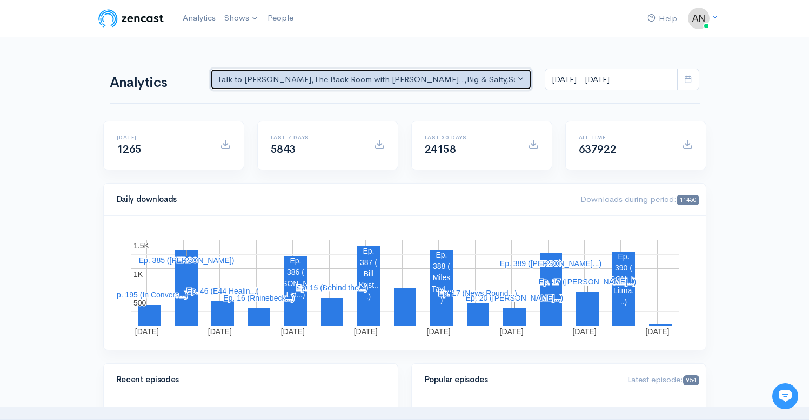
click at [415, 82] on div "Talk to [PERSON_NAME] , The Back Room with [PERSON_NAME].. , Big & Salty , Seri…" at bounding box center [366, 80] width 298 height 12
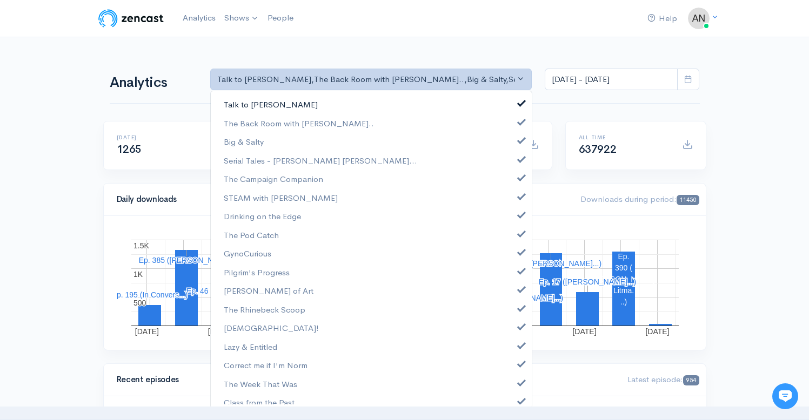
click at [519, 101] on span at bounding box center [521, 102] width 4 height 8
select select "10316"
click at [519, 136] on span at bounding box center [521, 139] width 4 height 8
click at [519, 157] on span at bounding box center [521, 158] width 4 height 8
click at [519, 180] on span at bounding box center [521, 176] width 4 height 8
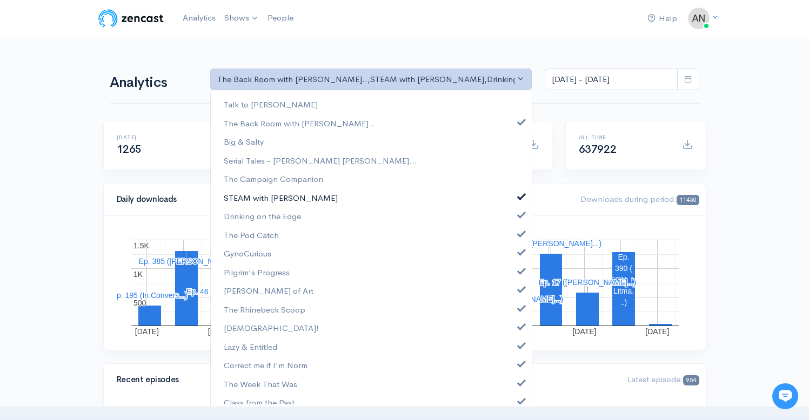
click at [514, 189] on link "STEAM with [PERSON_NAME]" at bounding box center [371, 198] width 321 height 19
click at [519, 212] on span at bounding box center [521, 214] width 4 height 8
click at [514, 228] on link "The Pod Catch" at bounding box center [371, 235] width 321 height 19
click at [519, 252] on span at bounding box center [521, 251] width 4 height 8
click at [519, 271] on span at bounding box center [521, 270] width 4 height 8
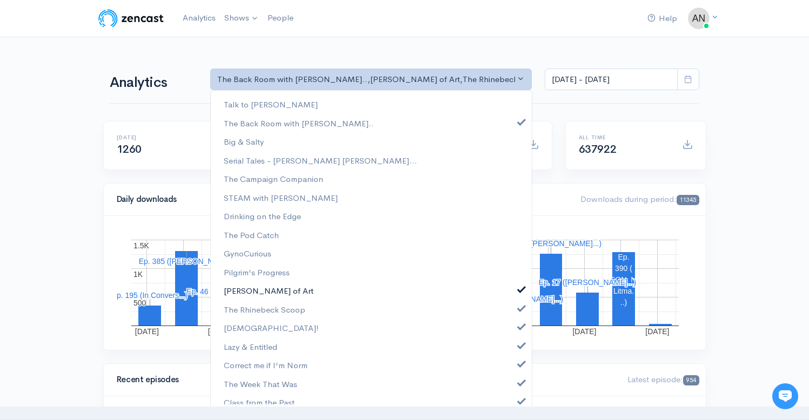
click at [519, 285] on span at bounding box center [521, 288] width 4 height 8
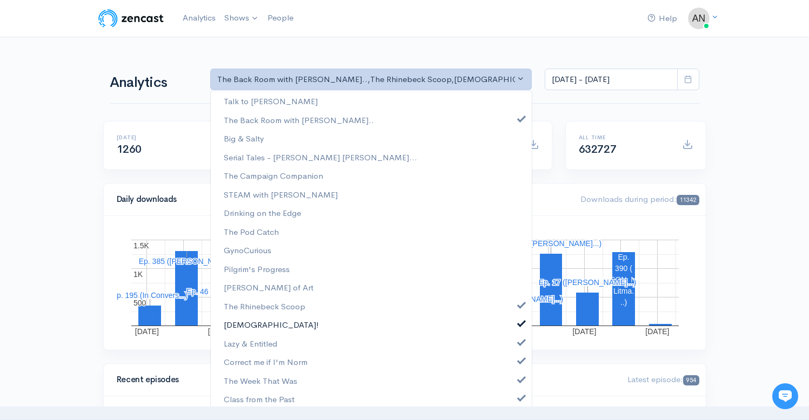
click at [511, 328] on link "[DEMOGRAPHIC_DATA]!" at bounding box center [371, 325] width 321 height 19
click at [519, 305] on span at bounding box center [521, 304] width 4 height 8
click at [519, 340] on span at bounding box center [521, 341] width 4 height 8
click at [519, 362] on span at bounding box center [521, 360] width 4 height 8
click at [519, 380] on span at bounding box center [521, 379] width 4 height 8
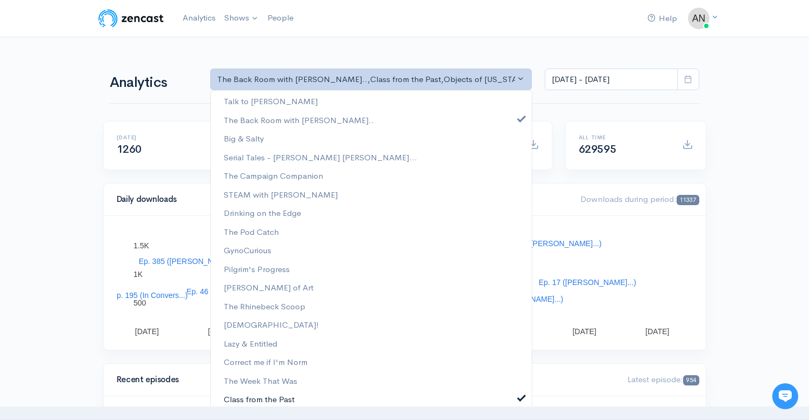
click at [519, 395] on span at bounding box center [521, 397] width 4 height 8
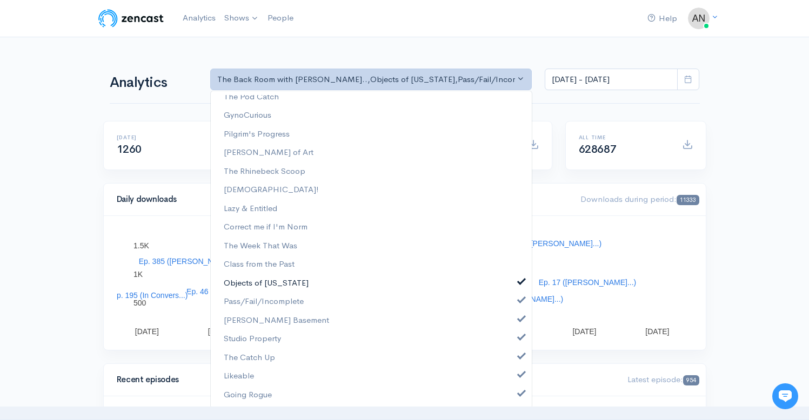
click at [519, 283] on span at bounding box center [521, 281] width 4 height 8
click at [513, 307] on link "Pass/Fail/Incomplete" at bounding box center [371, 301] width 321 height 19
click at [519, 318] on span at bounding box center [521, 318] width 4 height 8
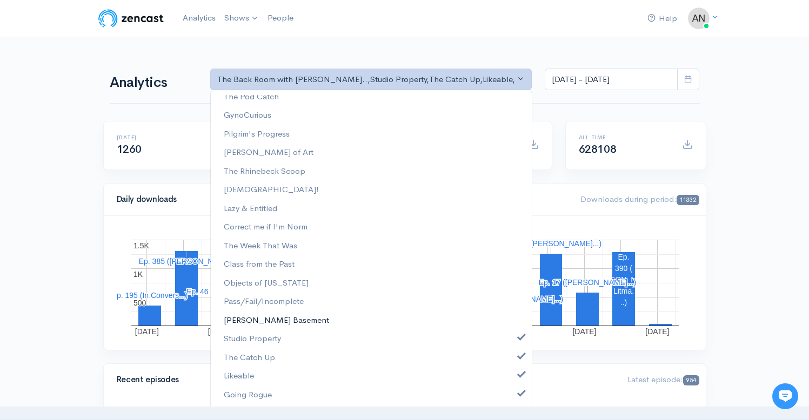
click at [513, 326] on link "[PERSON_NAME] Basement" at bounding box center [371, 320] width 321 height 19
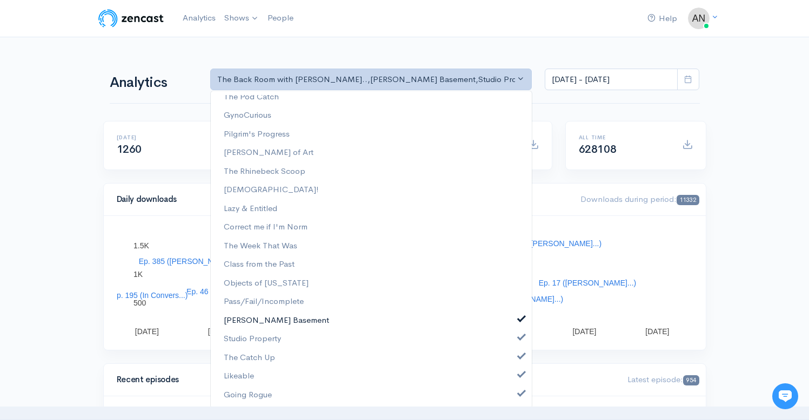
click at [513, 326] on link "[PERSON_NAME] Basement" at bounding box center [371, 320] width 321 height 19
click at [519, 335] on span at bounding box center [521, 336] width 4 height 8
click at [519, 356] on span at bounding box center [521, 355] width 4 height 8
click at [519, 377] on span at bounding box center [521, 374] width 4 height 8
click at [519, 392] on span at bounding box center [521, 393] width 4 height 8
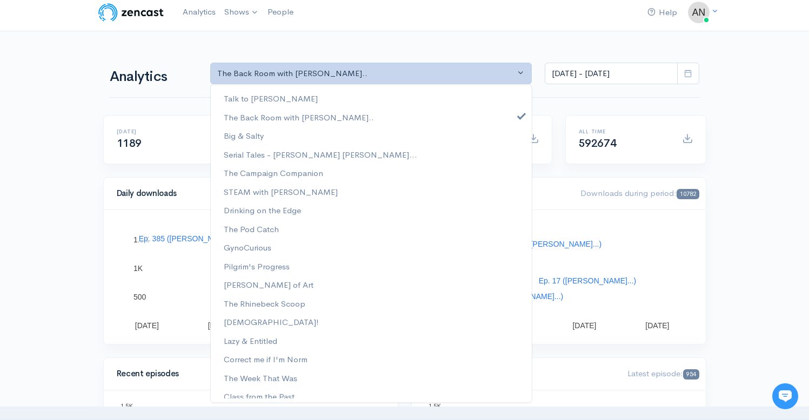
scroll to position [0, 0]
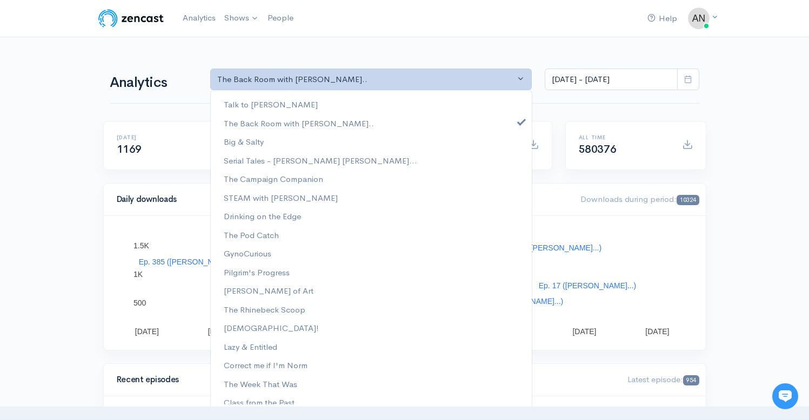
click at [777, 22] on nav "Help Notifications View all Your profile Team settings Radio Free Rhinecliff Cu…" at bounding box center [404, 18] width 809 height 37
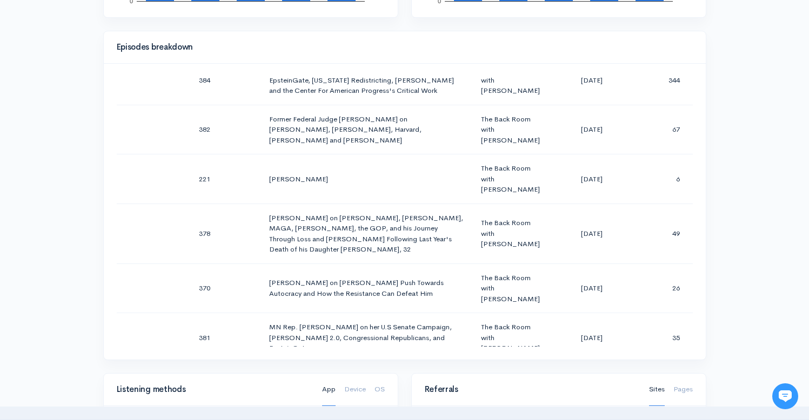
scroll to position [115, 0]
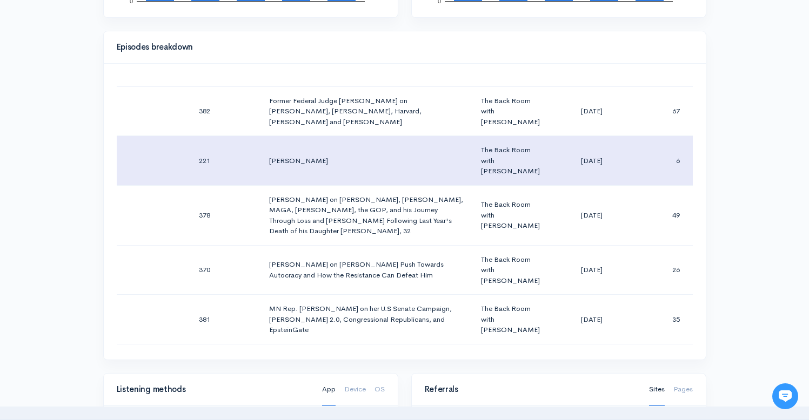
click at [395, 152] on td "[PERSON_NAME]" at bounding box center [367, 161] width 212 height 50
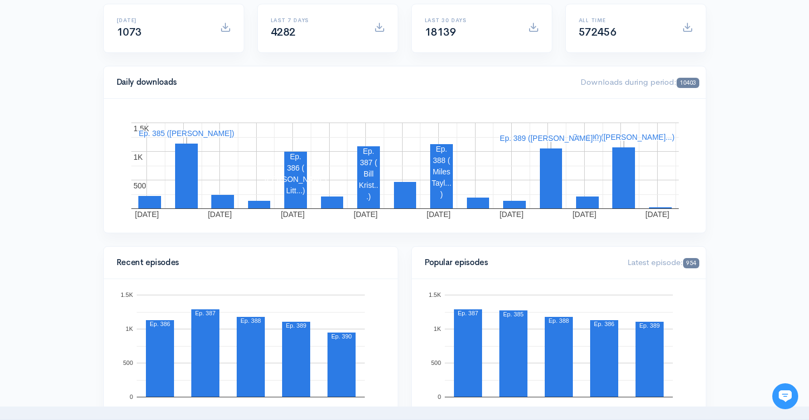
scroll to position [0, 0]
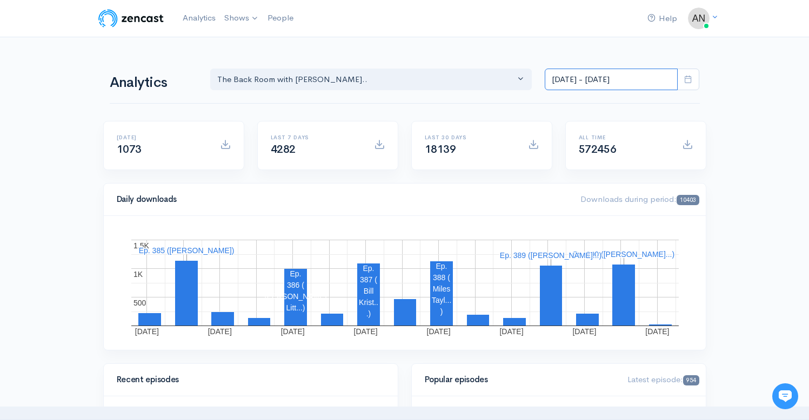
click at [585, 78] on input "[DATE] - [DATE]" at bounding box center [611, 80] width 133 height 22
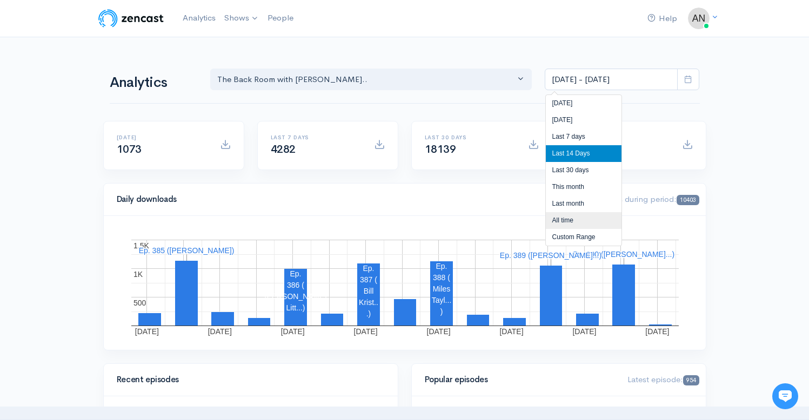
click at [556, 228] on li "All time" at bounding box center [584, 220] width 76 height 17
type input "[DATE] - [DATE]"
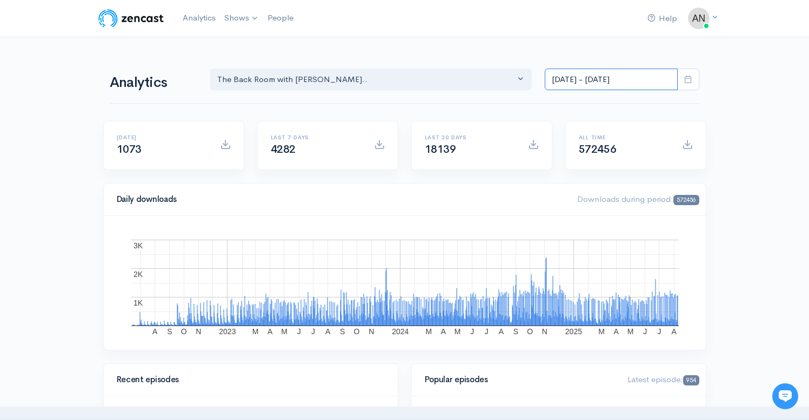
click at [602, 78] on input "[DATE] - [DATE]" at bounding box center [611, 80] width 133 height 22
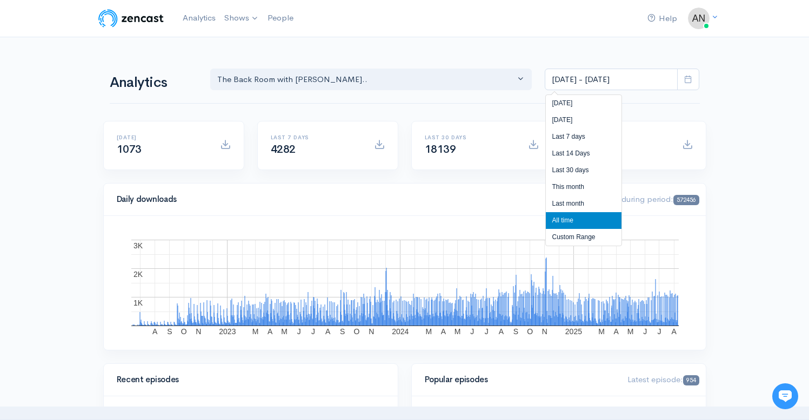
click at [559, 221] on li "All time" at bounding box center [584, 220] width 76 height 17
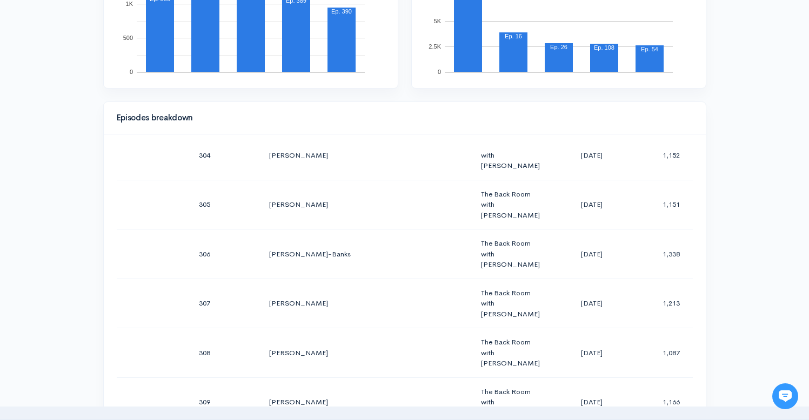
scroll to position [443, 0]
click at [750, 133] on div "Help Notifications View all Your profile Team settings Radio Free Rhinecliff Cu…" at bounding box center [404, 323] width 809 height 1532
click at [764, 127] on div "Help Notifications View all Your profile Team settings Radio Free Rhinecliff Cu…" at bounding box center [404, 323] width 809 height 1532
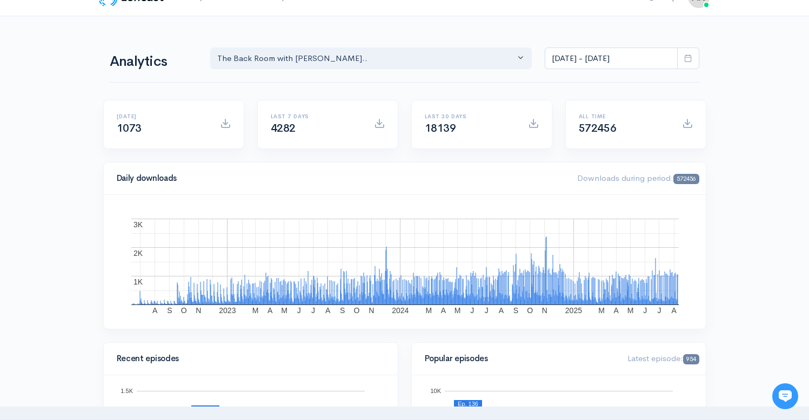
scroll to position [0, 0]
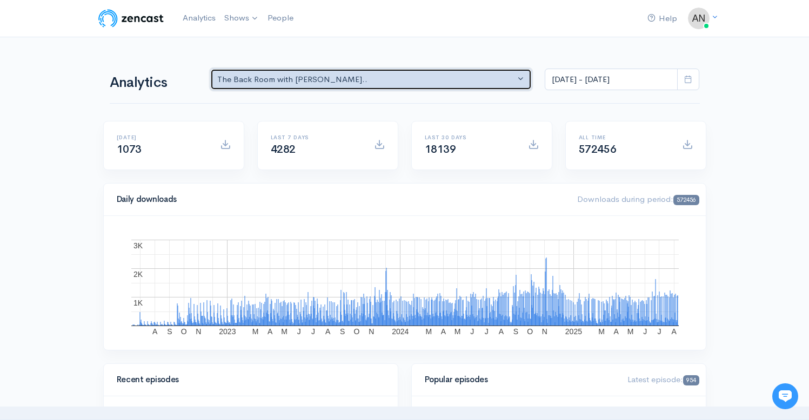
click at [424, 82] on div "The Back Room with [PERSON_NAME].." at bounding box center [366, 80] width 298 height 12
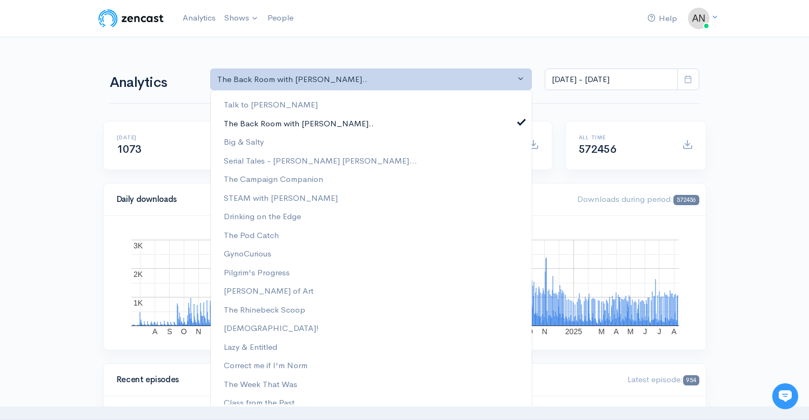
click at [519, 124] on span at bounding box center [521, 121] width 4 height 8
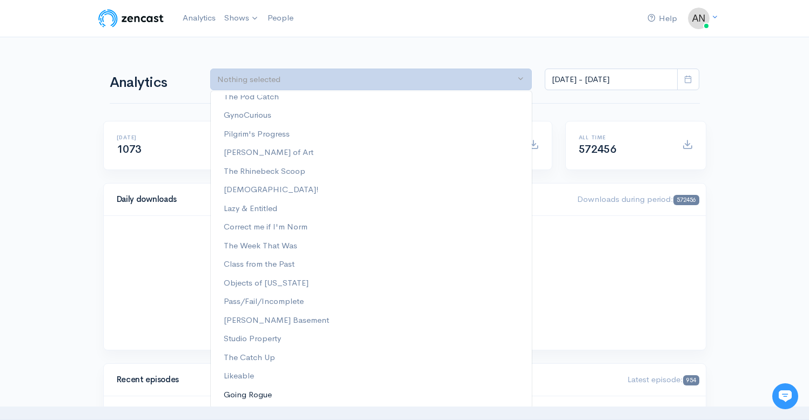
click at [253, 400] on span "Going Rogue" at bounding box center [248, 395] width 48 height 12
select select "15466"
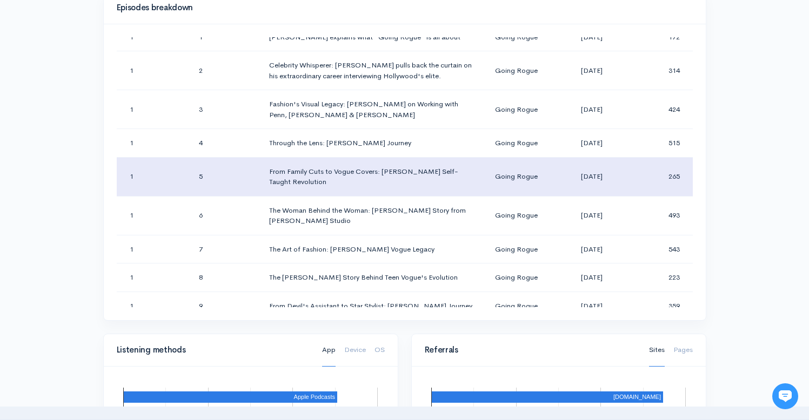
scroll to position [44, 0]
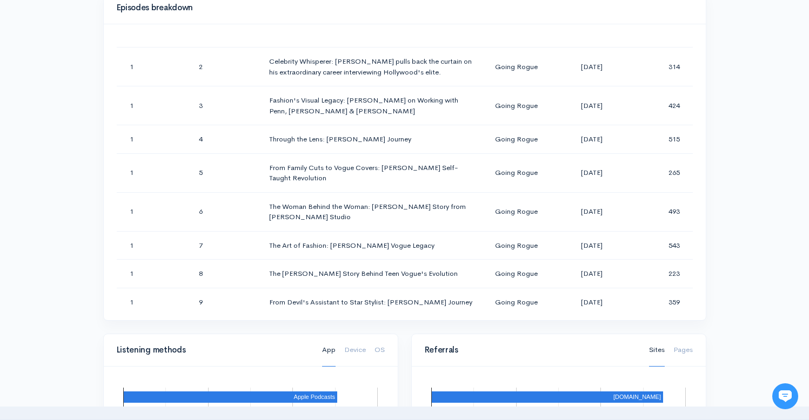
click at [736, 160] on div "Help Notifications View all Your profile Team settings Radio Free Rhinecliff Cu…" at bounding box center [404, 213] width 809 height 1532
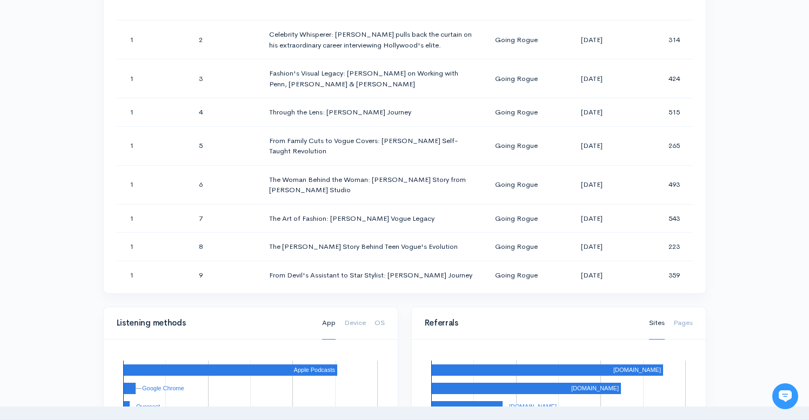
scroll to position [491, 0]
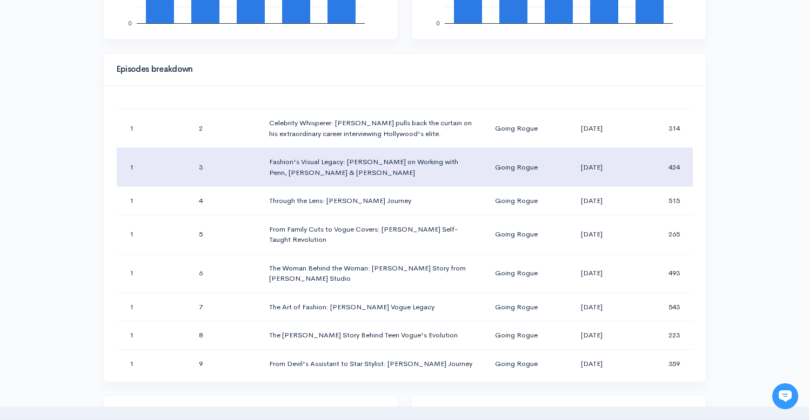
click at [606, 177] on td "[DATE]" at bounding box center [591, 167] width 77 height 39
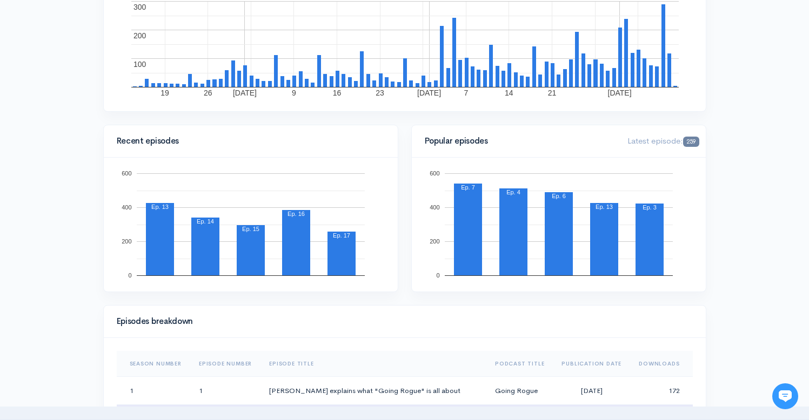
scroll to position [0, 0]
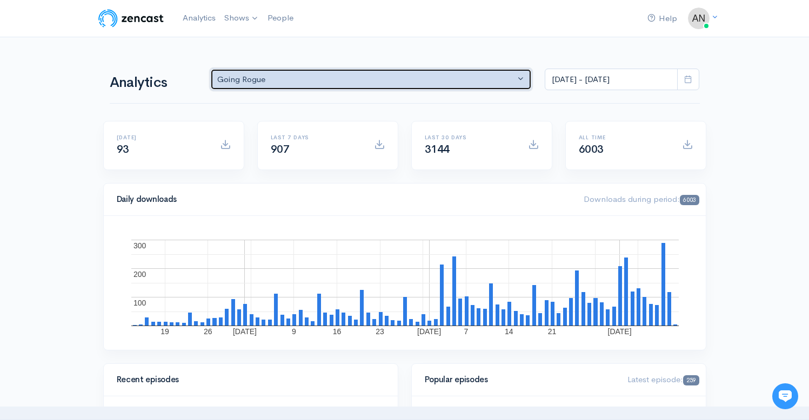
click at [318, 81] on div "Going Rogue" at bounding box center [366, 80] width 298 height 12
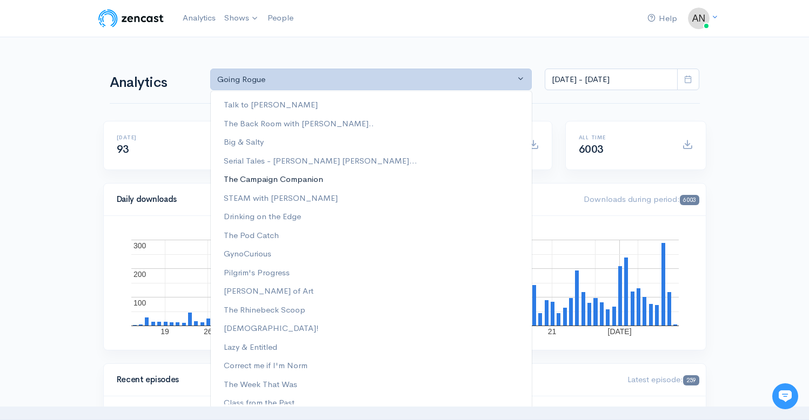
scroll to position [138, 0]
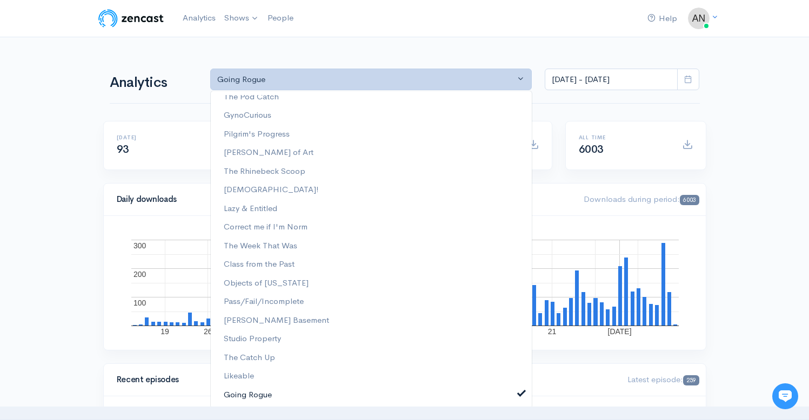
click at [519, 393] on span at bounding box center [521, 393] width 4 height 8
click at [293, 226] on span "Correct me if I'm Norm" at bounding box center [266, 227] width 84 height 12
select select "13974"
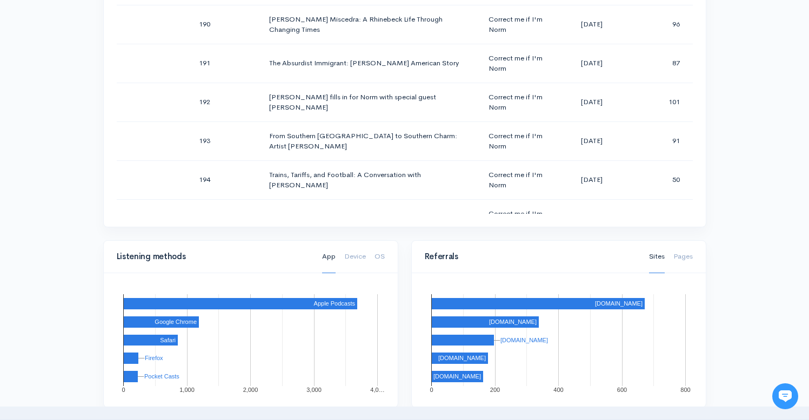
scroll to position [609, 0]
